Goal: Information Seeking & Learning: Learn about a topic

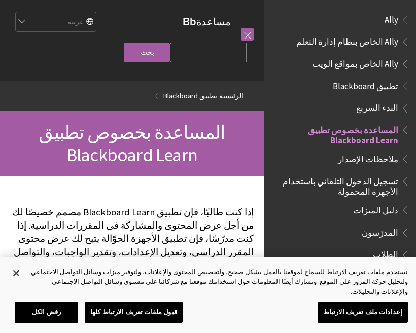
scroll to position [105, 0]
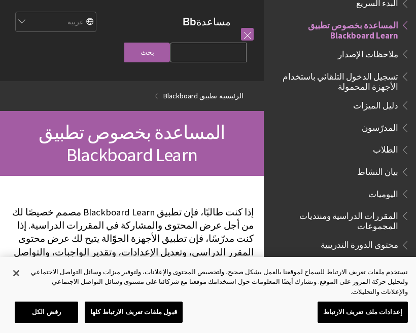
click at [379, 82] on span "تسجيل الدخول التلقائي باستخدام الأجهزة المحمولة" at bounding box center [337, 80] width 122 height 24
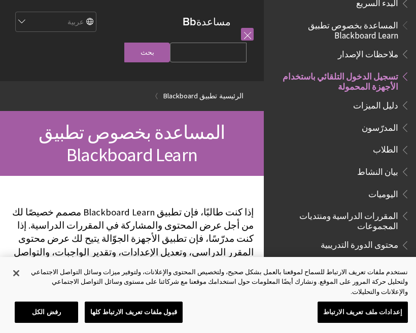
click at [386, 87] on span "تسجيل الدخول التلقائي باستخدام الأجهزة المحمولة" at bounding box center [337, 80] width 122 height 24
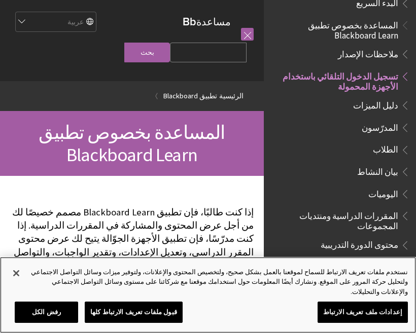
click at [18, 284] on button "إغلاق" at bounding box center [16, 273] width 22 height 22
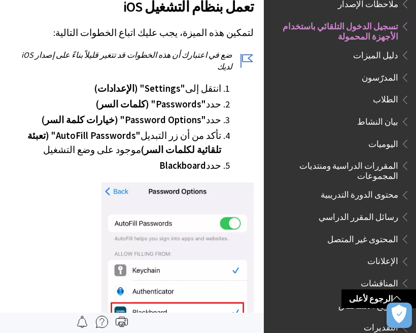
scroll to position [317, 0]
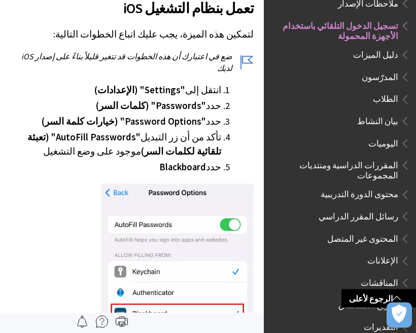
click at [382, 169] on span "المقررات الدراسية ومنتديات المجموعات" at bounding box center [342, 169] width 135 height 24
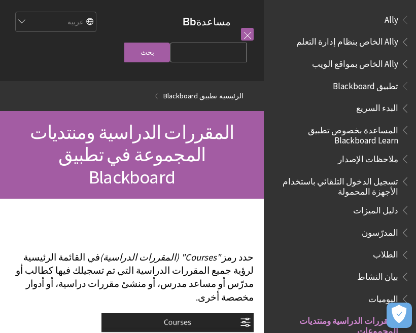
click at [384, 90] on span "تطبيق Blackboard" at bounding box center [365, 85] width 65 height 14
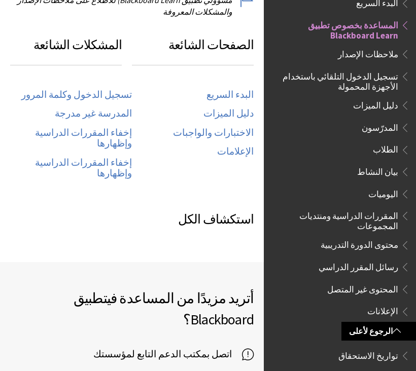
scroll to position [553, 0]
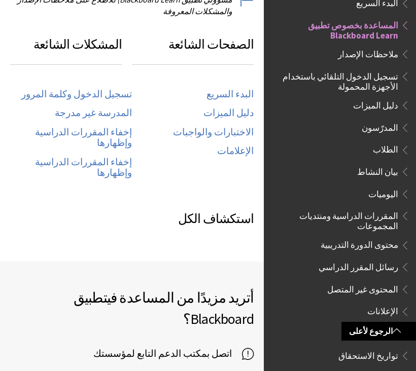
click at [120, 89] on link "تسجيل الدخول وكلمة المرور" at bounding box center [76, 95] width 111 height 12
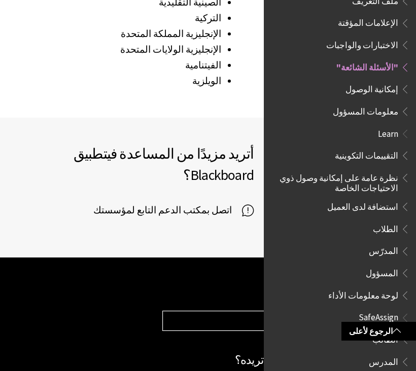
scroll to position [1715, 0]
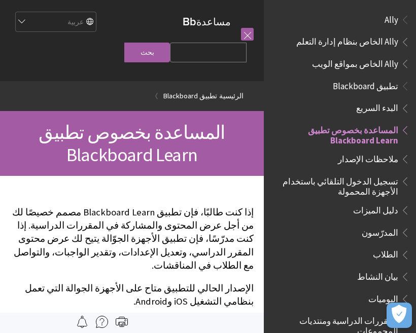
scroll to position [105, 0]
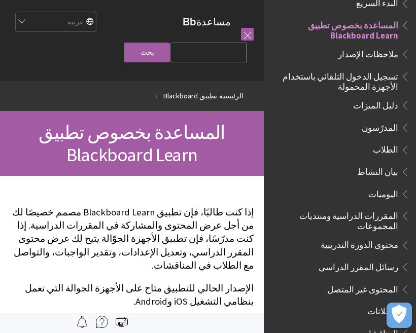
click at [178, 93] on link "تطبيق Blackboard" at bounding box center [190, 96] width 54 height 13
